Goal: Information Seeking & Learning: Learn about a topic

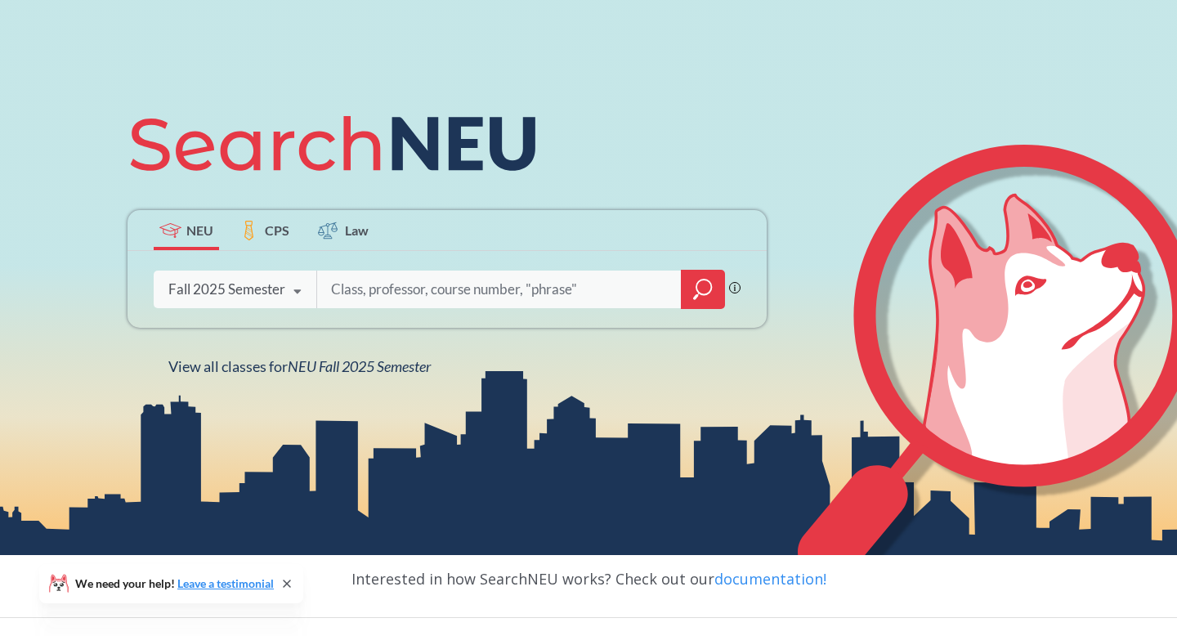
scroll to position [136, 0]
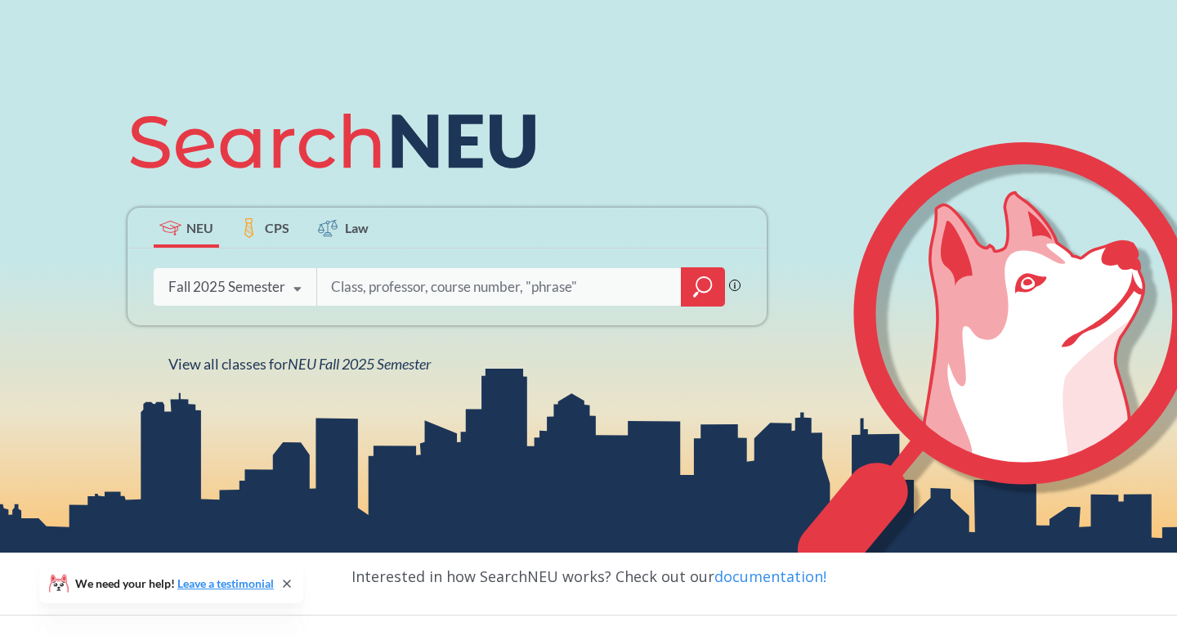
click at [262, 289] on div "Fall 2025 Semester" at bounding box center [226, 287] width 117 height 18
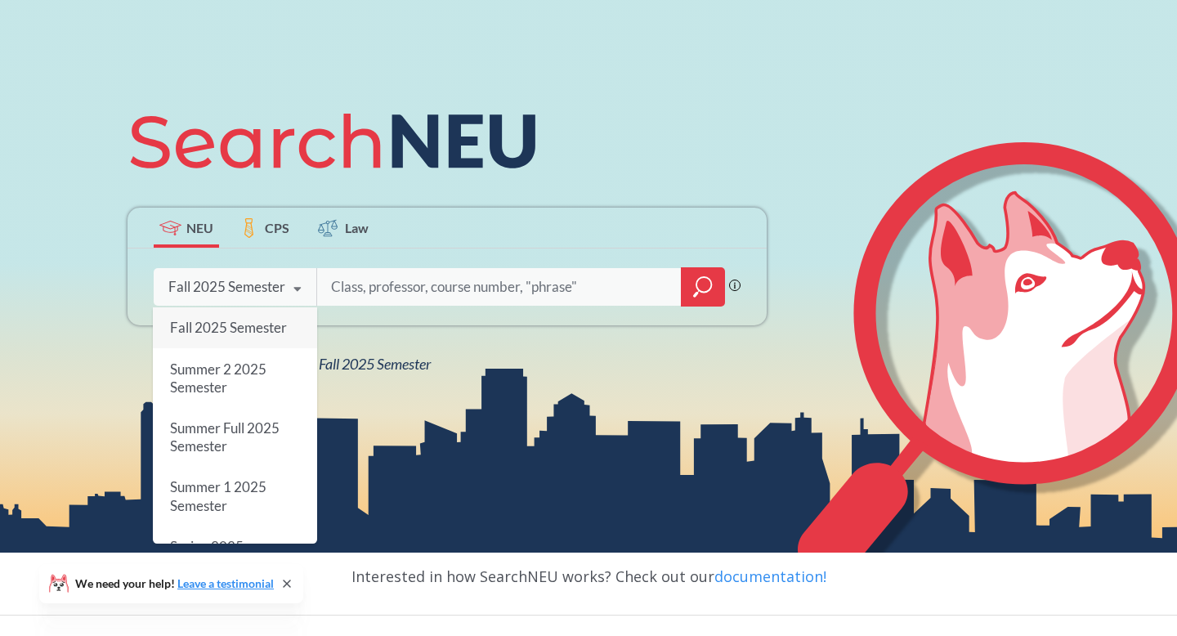
click at [253, 326] on span "Fall 2025 Semester" at bounding box center [228, 327] width 117 height 17
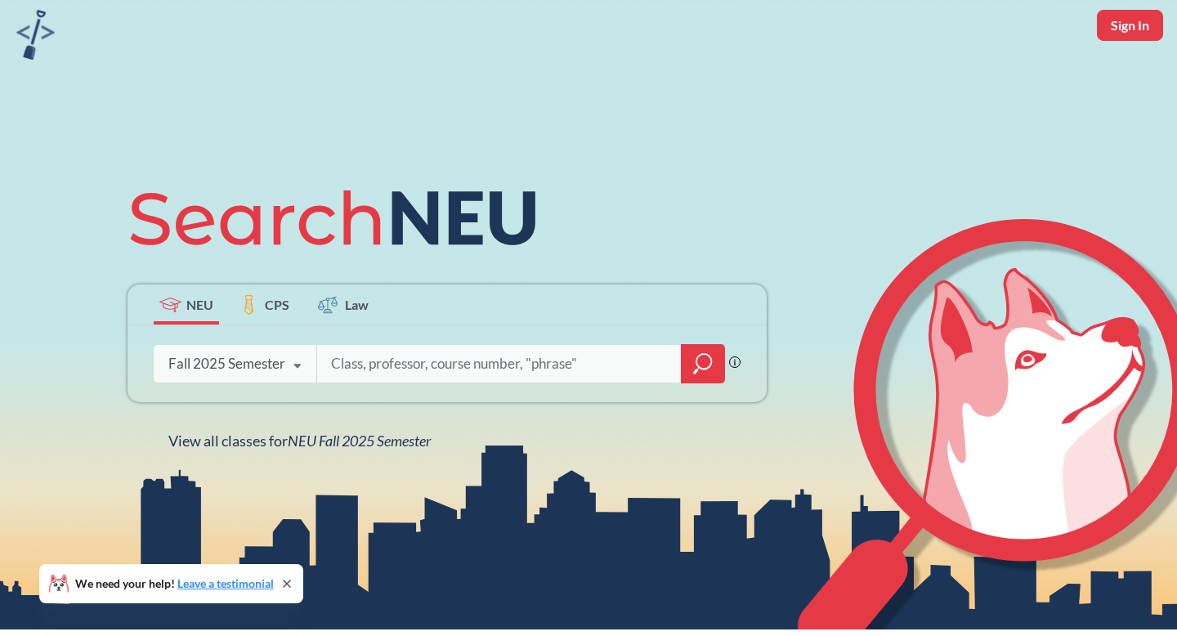
scroll to position [75, 0]
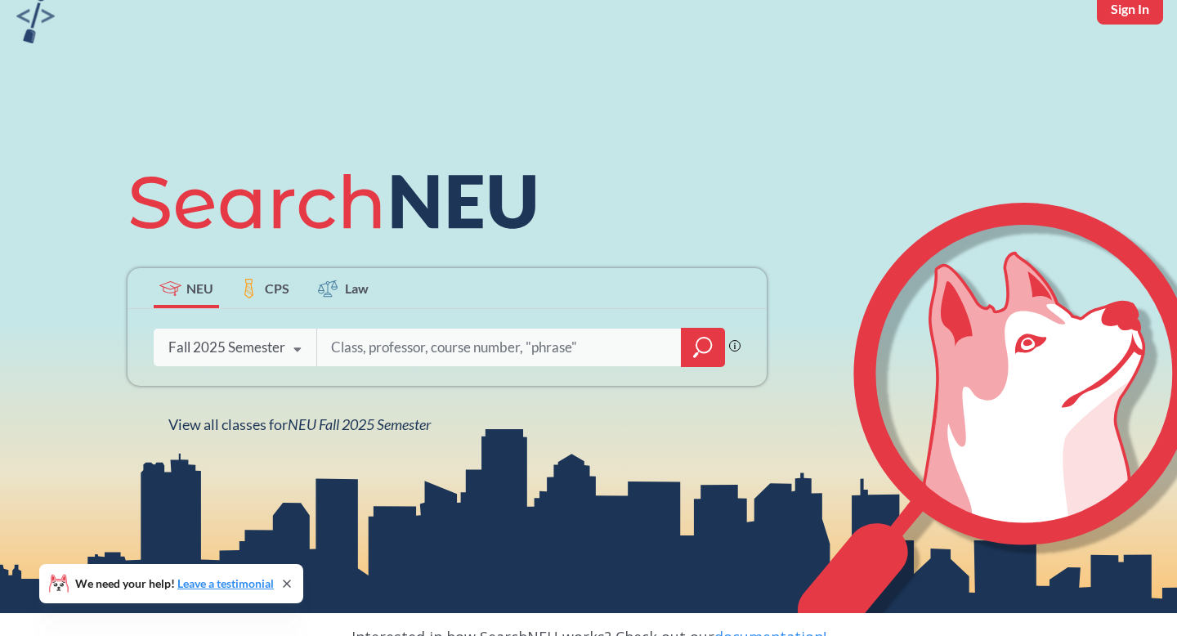
click at [397, 355] on input "search" at bounding box center [499, 347] width 340 height 34
type input "online"
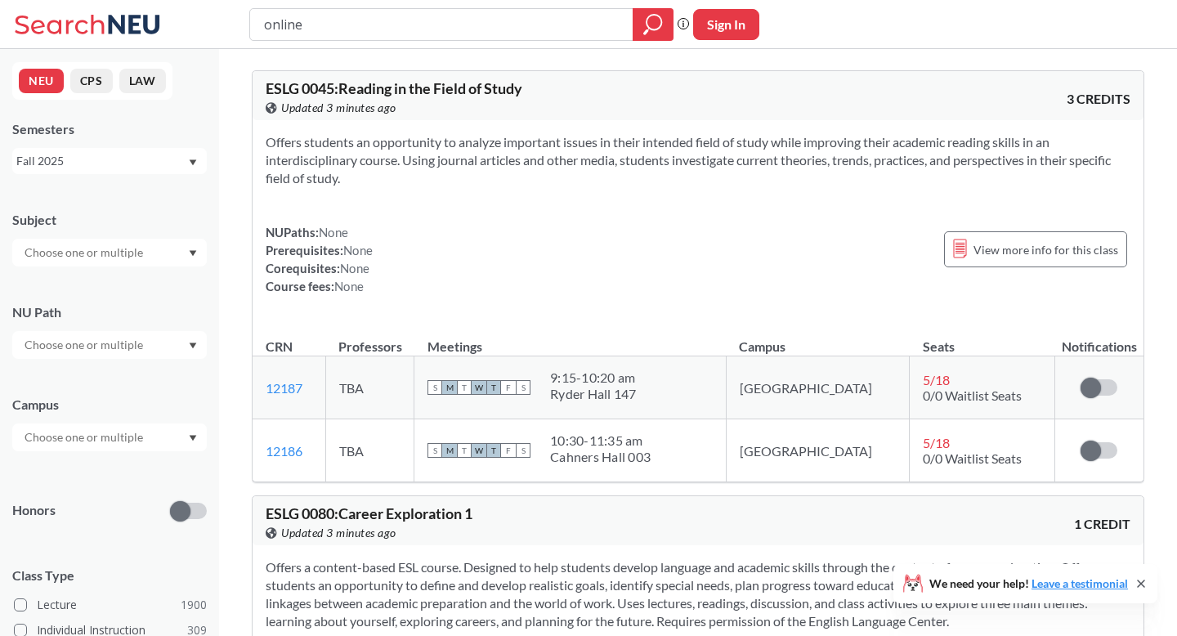
click at [345, 43] on div "online Phrase search guarantees the exact search appears in the results. Ex. If…" at bounding box center [588, 24] width 1177 height 49
click at [337, 31] on input "online" at bounding box center [441, 25] width 359 height 28
type input "o"
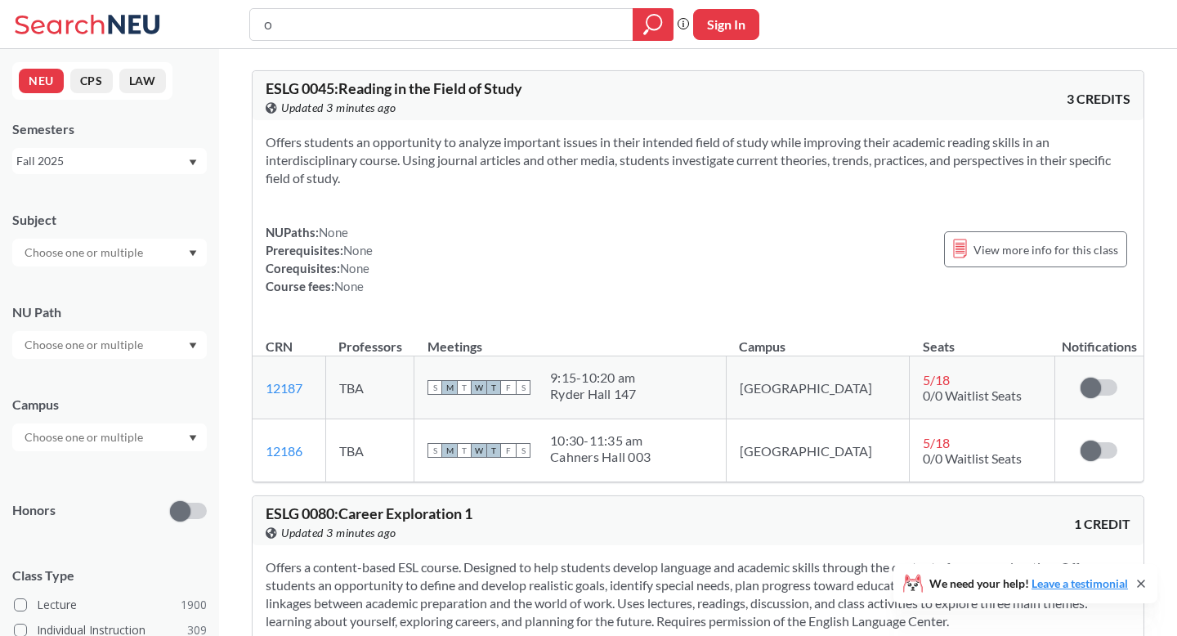
click at [132, 344] on input "text" at bounding box center [84, 345] width 137 height 20
click at [90, 421] on span "Difference/Diversity" at bounding box center [75, 424] width 109 height 18
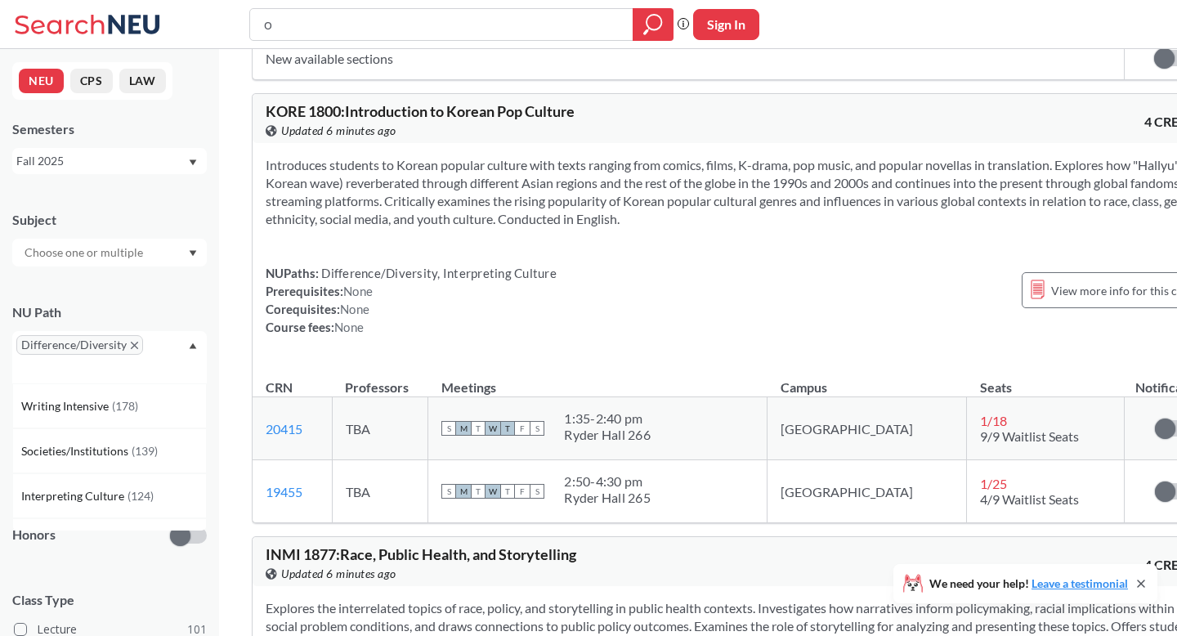
click at [60, 365] on input "text" at bounding box center [40, 370] width 48 height 20
type input "eth"
click at [64, 405] on span "Ethical Reasoning" at bounding box center [67, 406] width 93 height 18
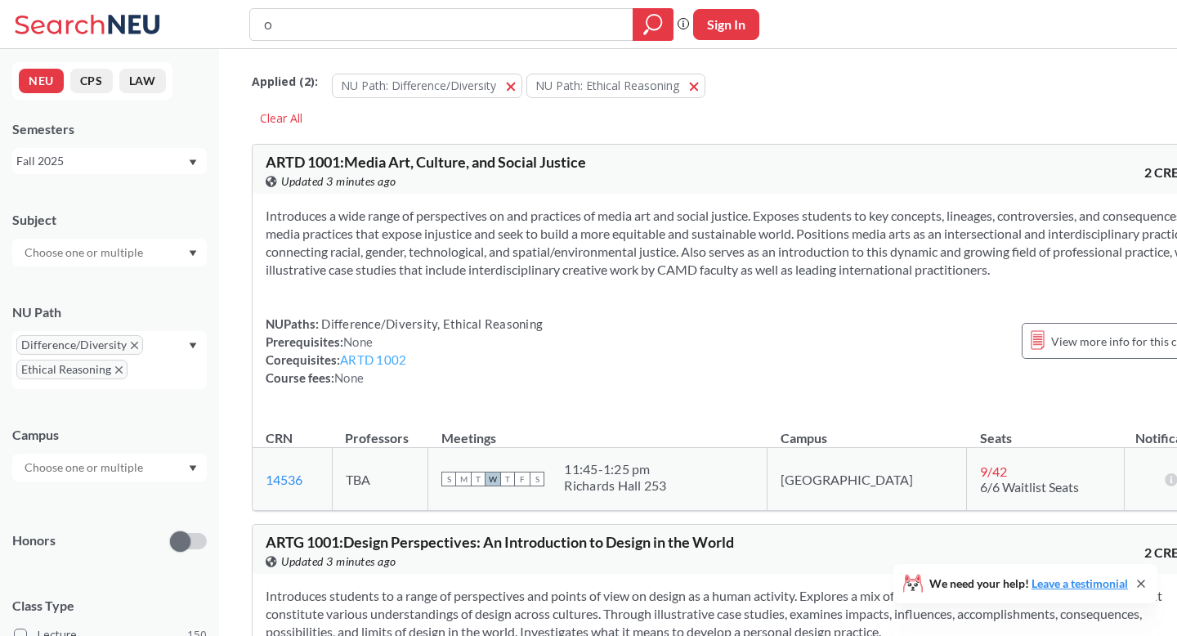
click at [380, 367] on link "ARTD 1002" at bounding box center [373, 359] width 66 height 15
